Goal: Task Accomplishment & Management: Use online tool/utility

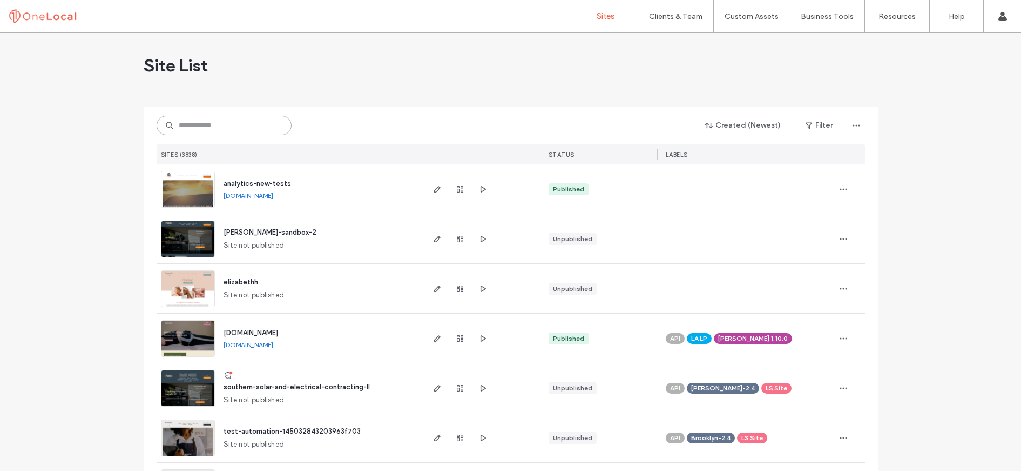
click at [248, 133] on input at bounding box center [224, 125] width 135 height 19
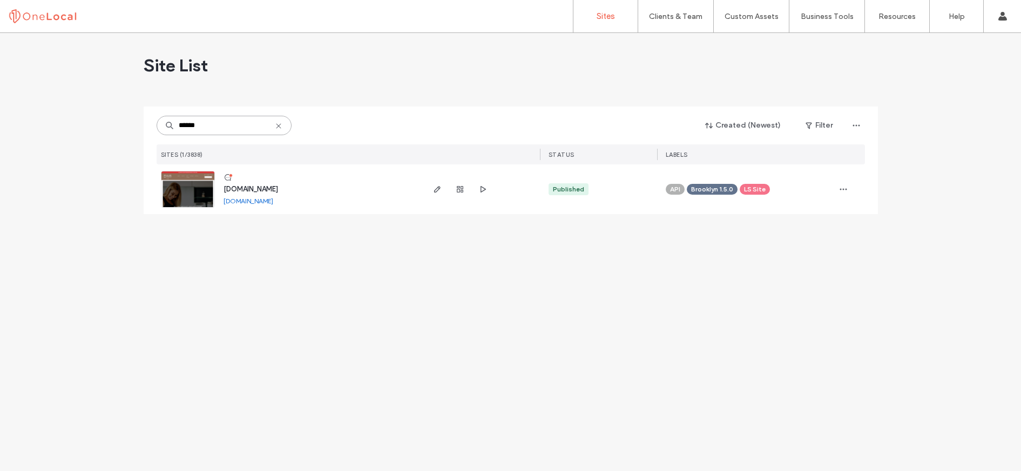
type input "******"
click at [265, 184] on div "www.allurewls.com" at bounding box center [251, 189] width 55 height 11
click at [265, 185] on span "www.allurewls.com" at bounding box center [251, 189] width 55 height 8
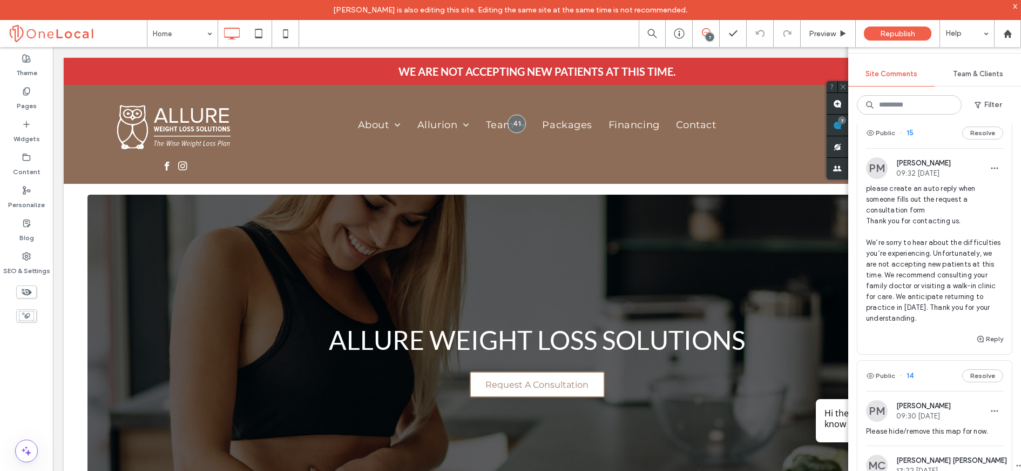
scroll to position [1144, 0]
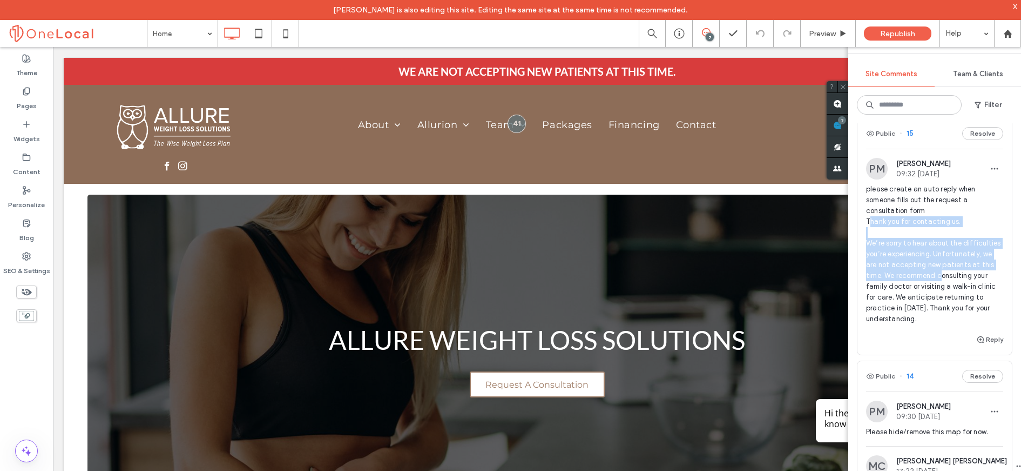
drag, startPoint x: 869, startPoint y: 266, endPoint x: 910, endPoint y: 327, distance: 73.1
click at [913, 324] on span "please create an auto reply when someone fills out the request a consultation f…" at bounding box center [934, 254] width 137 height 140
click at [888, 280] on span "please create an auto reply when someone fills out the request a consultation f…" at bounding box center [934, 254] width 137 height 140
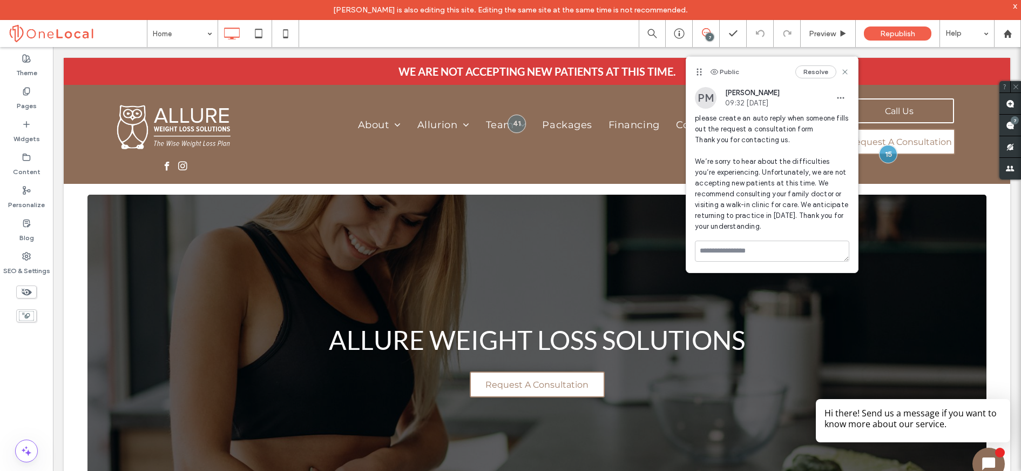
scroll to position [0, 0]
drag, startPoint x: 697, startPoint y: 140, endPoint x: 782, endPoint y: 226, distance: 120.7
click at [787, 229] on span "please create an auto reply when someone fills out the request a consultation f…" at bounding box center [772, 172] width 154 height 119
copy span "Thank you for contacting us. We’re sorry to hear about the difficulties you’re …"
click at [845, 72] on use at bounding box center [845, 71] width 5 height 5
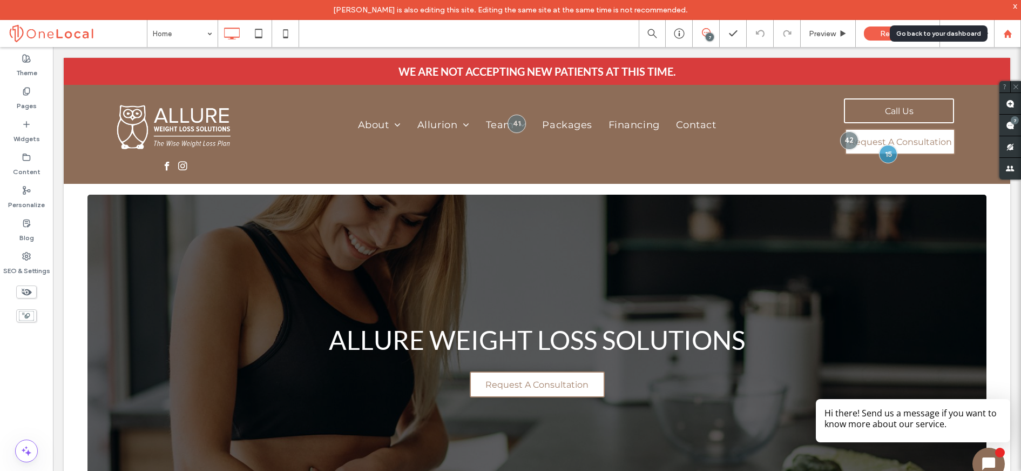
click at [1011, 32] on use at bounding box center [1008, 33] width 8 height 8
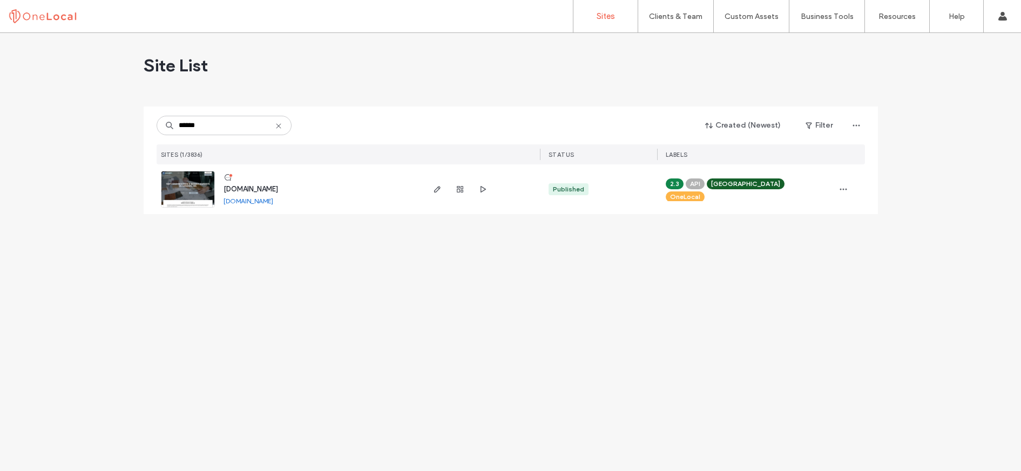
type input "******"
click at [278, 190] on span "www.mccartysquared.ca" at bounding box center [251, 189] width 55 height 8
